Goal: Information Seeking & Learning: Learn about a topic

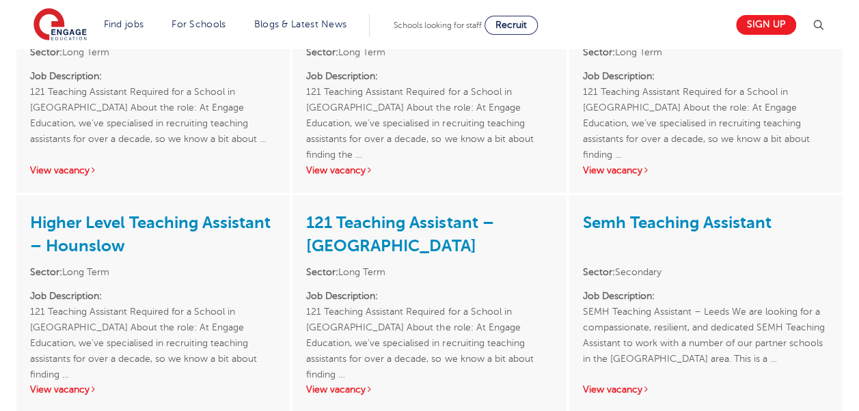
scroll to position [615, 0]
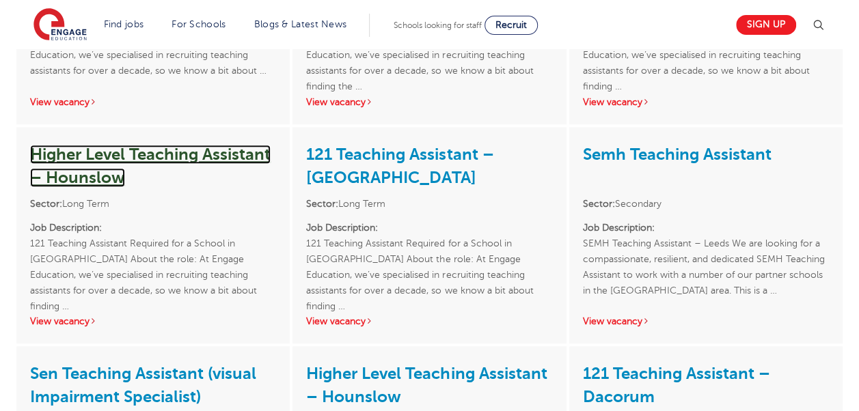
click at [230, 156] on link "Higher Level Teaching Assistant – Hounslow" at bounding box center [150, 166] width 240 height 42
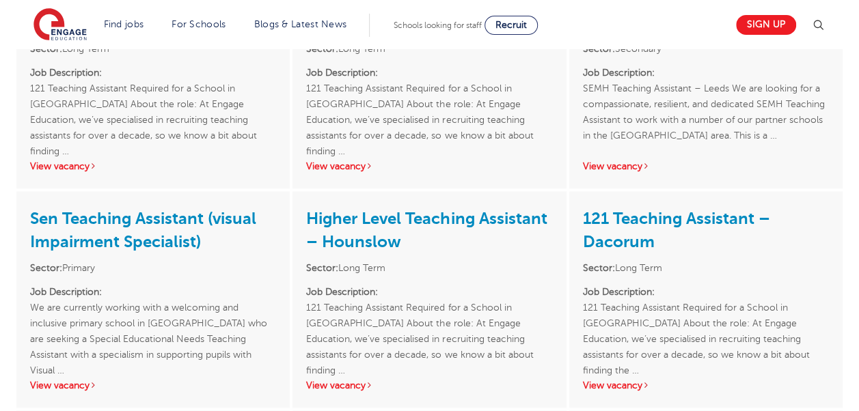
scroll to position [820, 0]
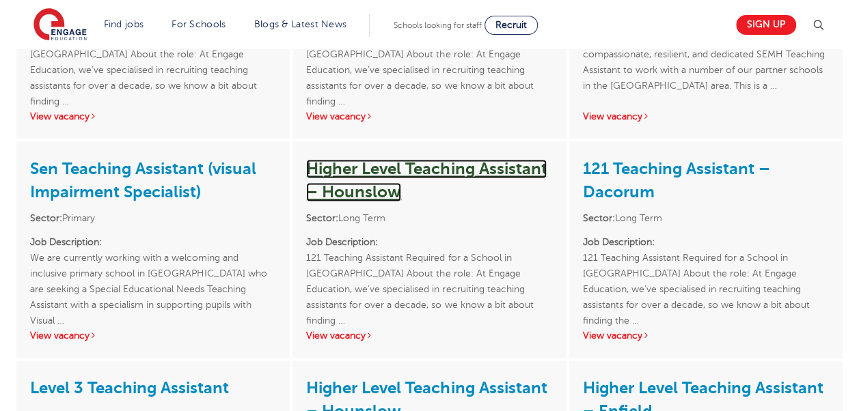
click at [341, 169] on link "Higher Level Teaching Assistant – Hounslow" at bounding box center [426, 180] width 240 height 42
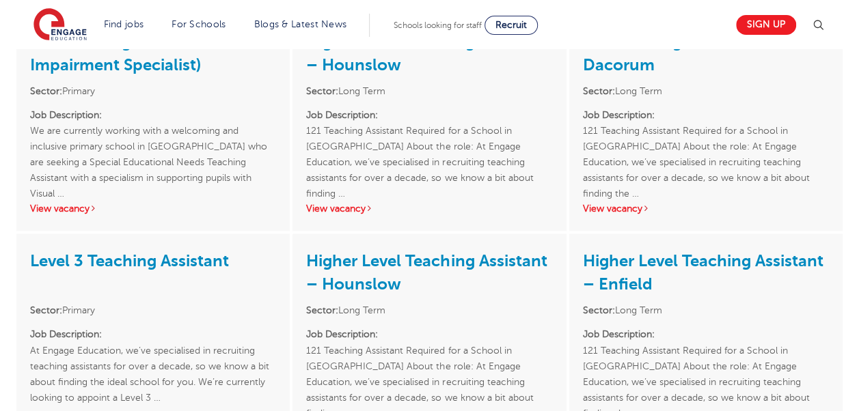
scroll to position [956, 0]
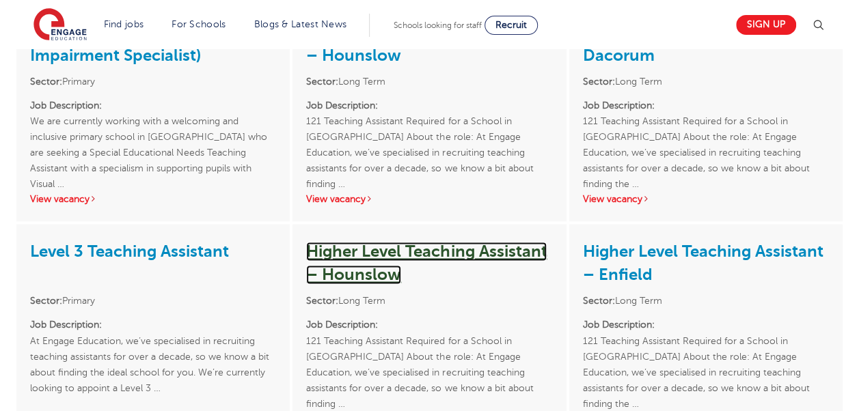
click at [384, 250] on link "Higher Level Teaching Assistant – Hounslow" at bounding box center [426, 263] width 240 height 42
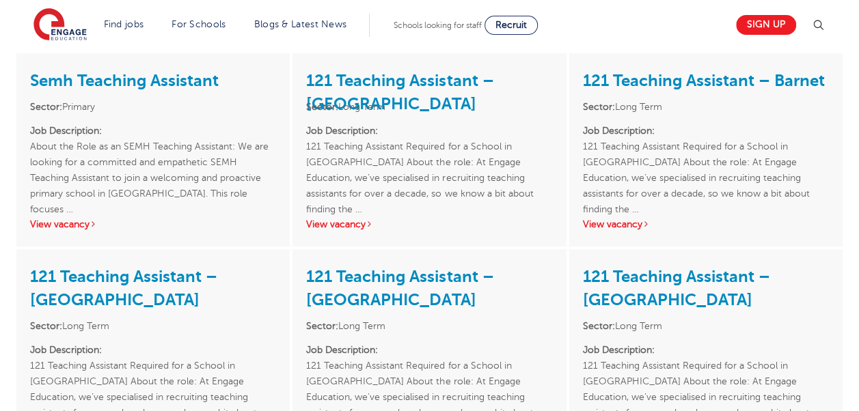
scroll to position [273, 0]
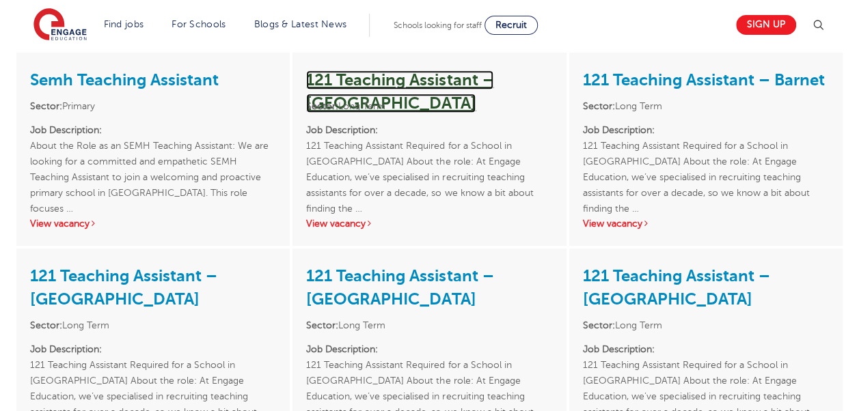
click at [409, 74] on link "121 Teaching Assistant – Bexley" at bounding box center [399, 91] width 187 height 42
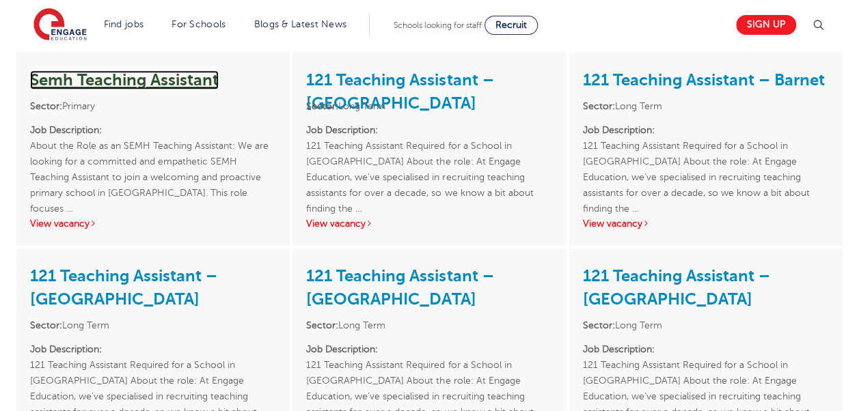
click at [115, 82] on link "Semh Teaching Assistant" at bounding box center [124, 79] width 189 height 19
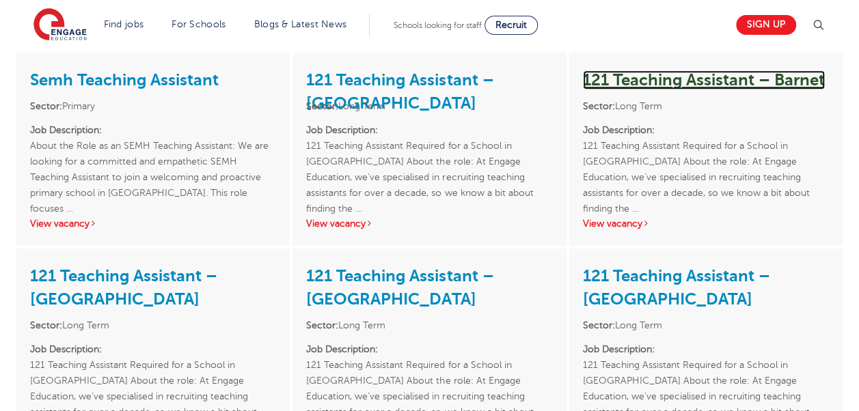
click at [665, 76] on link "121 Teaching Assistant – Barnet" at bounding box center [704, 79] width 242 height 19
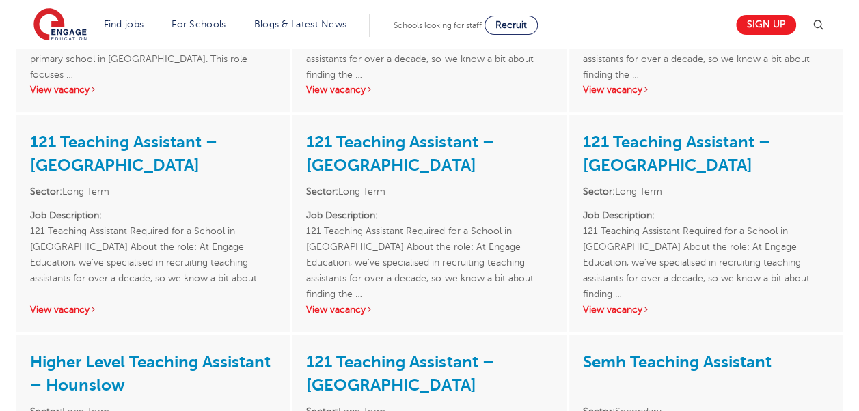
scroll to position [410, 0]
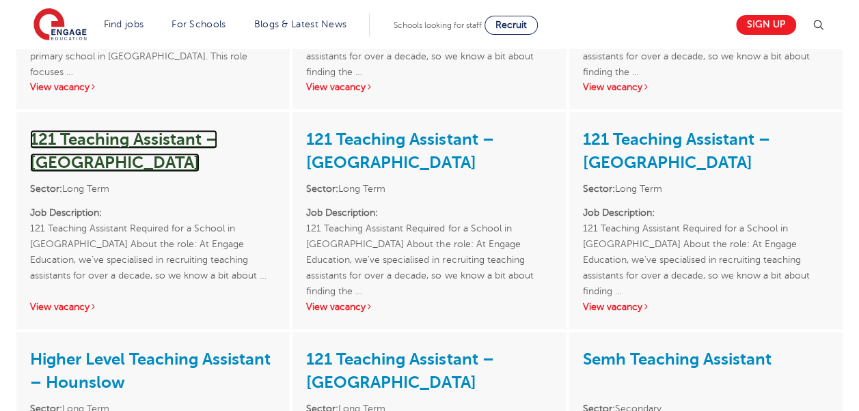
click at [103, 141] on link "121 Teaching Assistant – Tower Hamlets" at bounding box center [123, 151] width 187 height 42
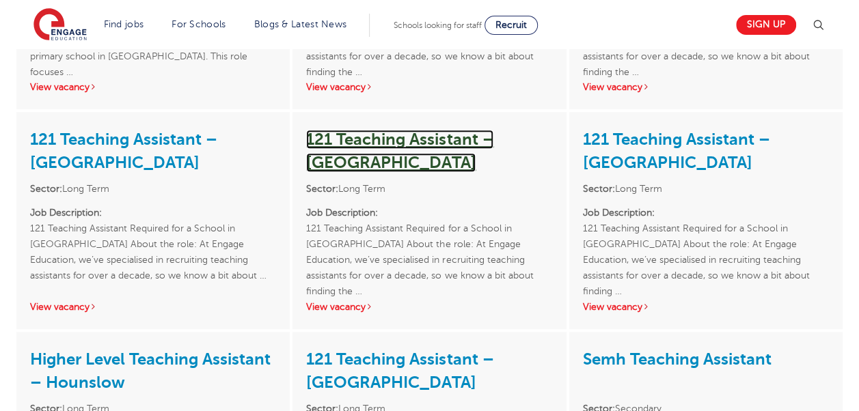
click at [376, 135] on link "121 Teaching Assistant – Slough" at bounding box center [399, 151] width 187 height 42
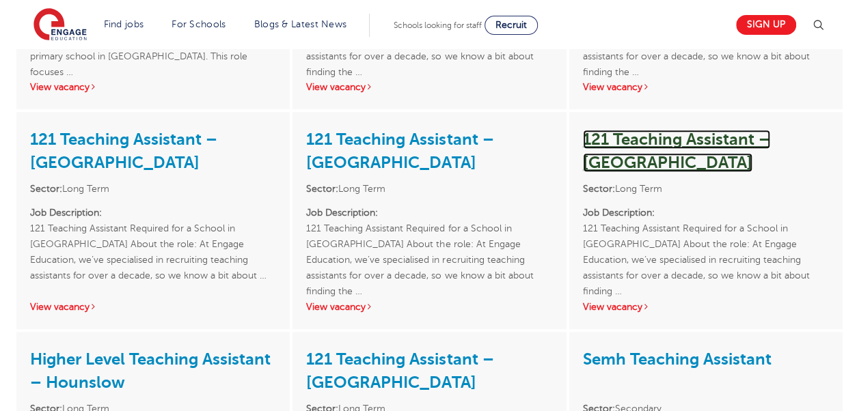
click at [685, 134] on link "121 Teaching Assistant – Redbridge" at bounding box center [676, 151] width 187 height 42
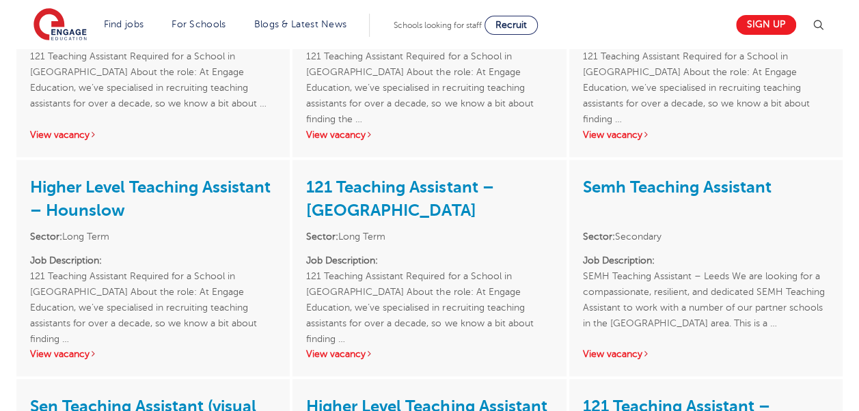
scroll to position [615, 0]
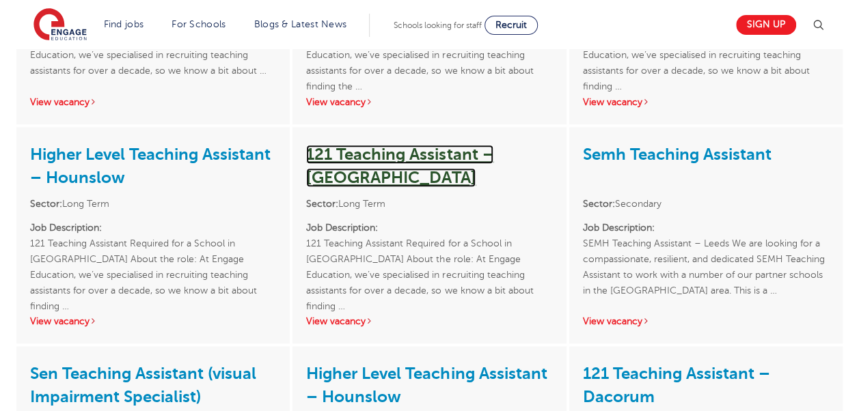
click at [353, 146] on link "121 Teaching Assistant – Wandsworth" at bounding box center [399, 166] width 187 height 42
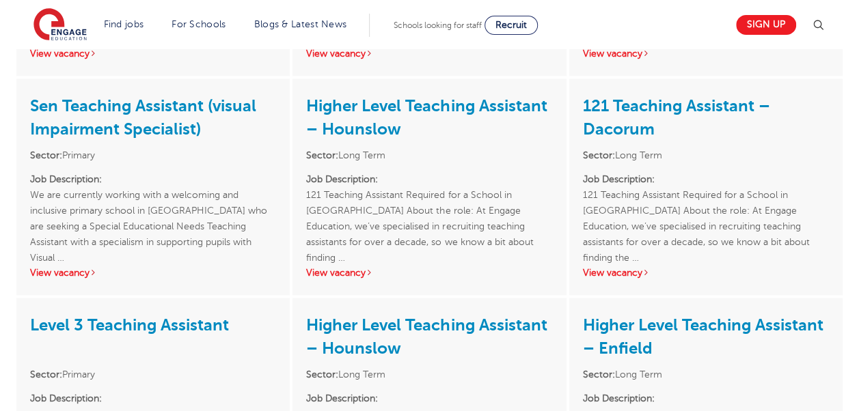
scroll to position [956, 0]
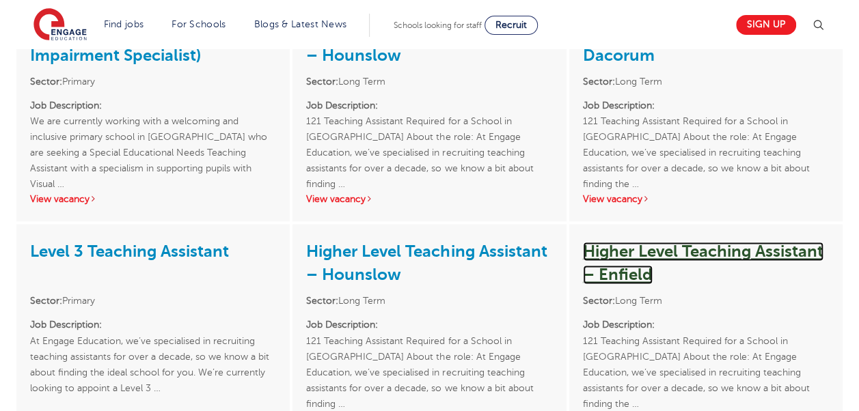
click at [649, 257] on link "Higher Level Teaching Assistant – Enfield" at bounding box center [703, 263] width 240 height 42
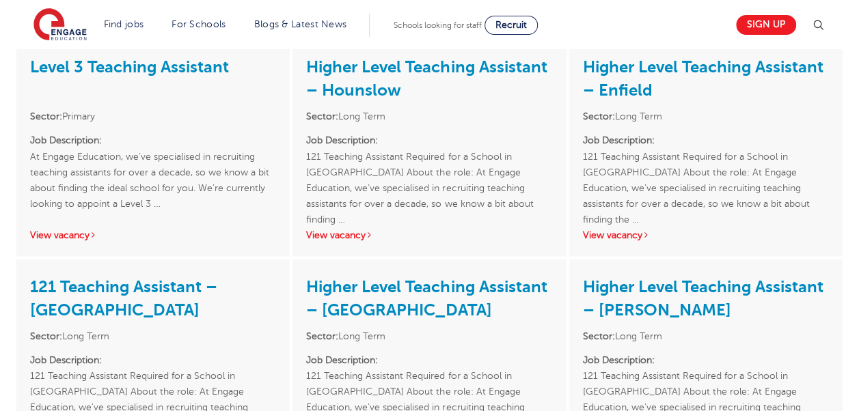
scroll to position [1161, 0]
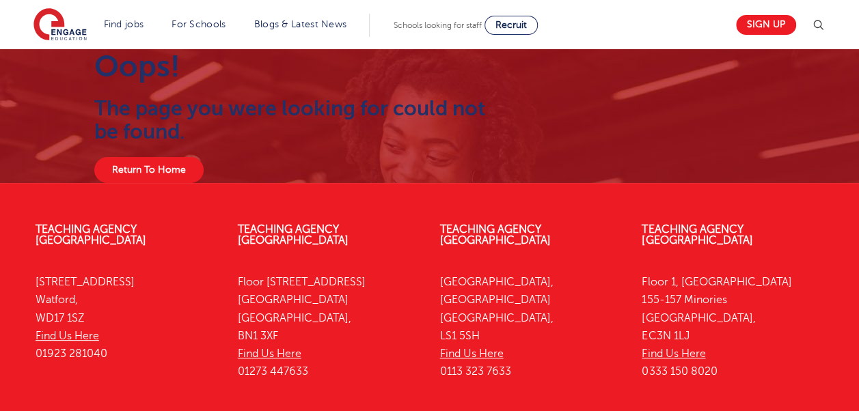
drag, startPoint x: 67, startPoint y: 5, endPoint x: 672, endPoint y: 33, distance: 605.3
click at [687, 34] on section "Find jobs All vacancies We have one of the UK's largest database. and with hund…" at bounding box center [380, 25] width 694 height 50
